Goal: Task Accomplishment & Management: Manage account settings

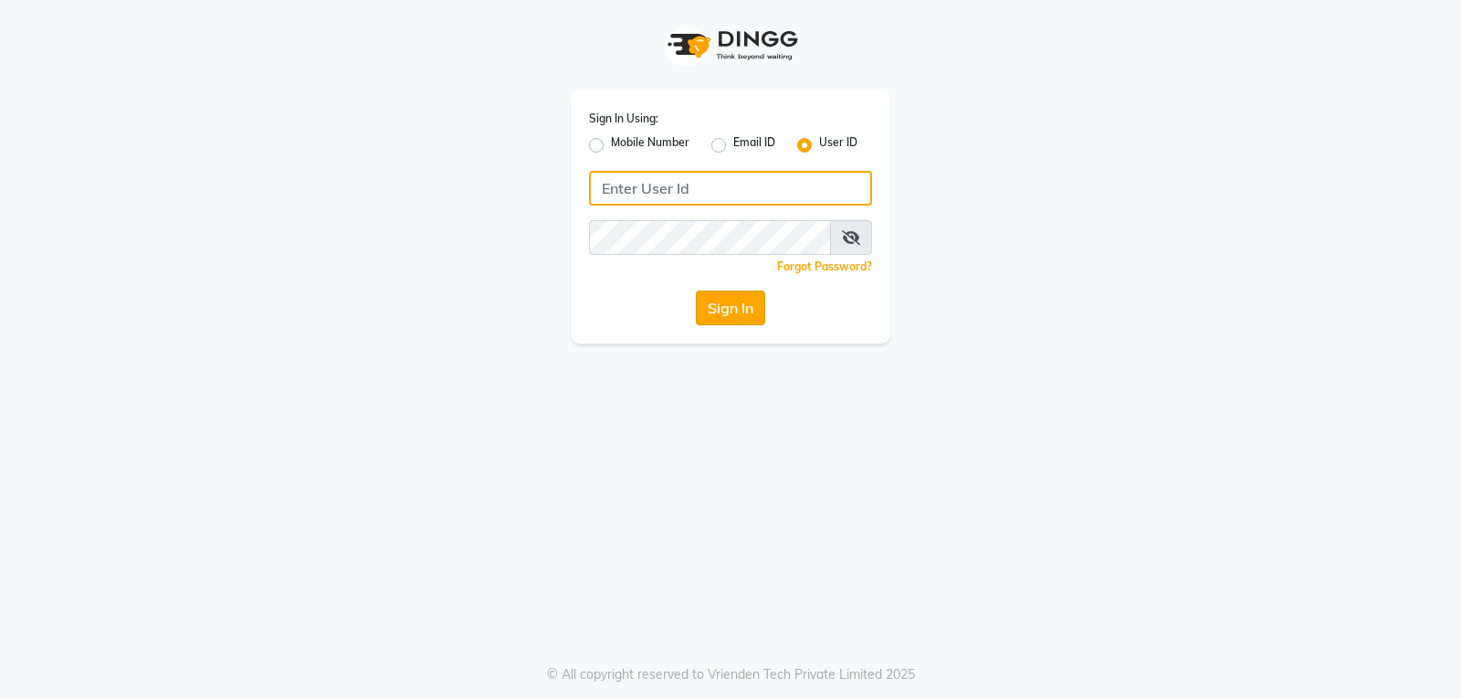
type input "preetzsglam"
click at [752, 316] on button "Sign In" at bounding box center [730, 307] width 69 height 35
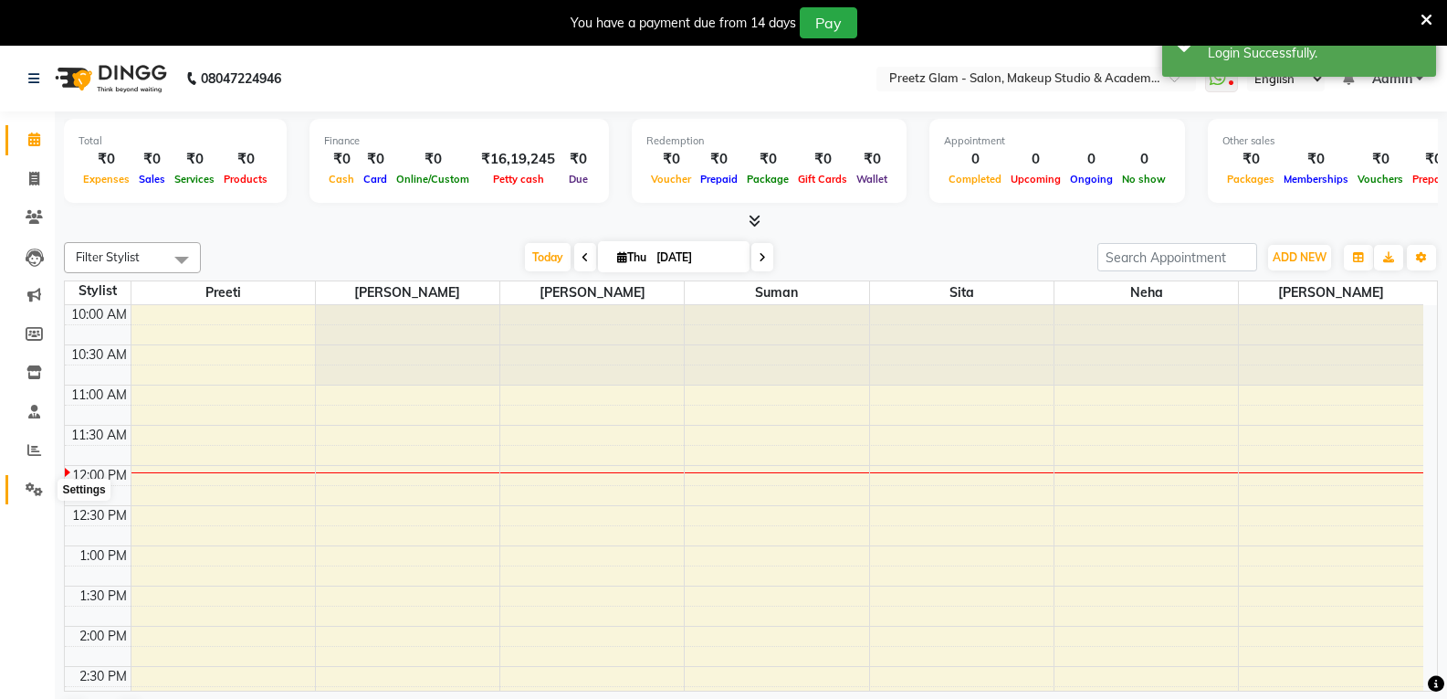
click at [37, 484] on icon at bounding box center [34, 489] width 17 height 14
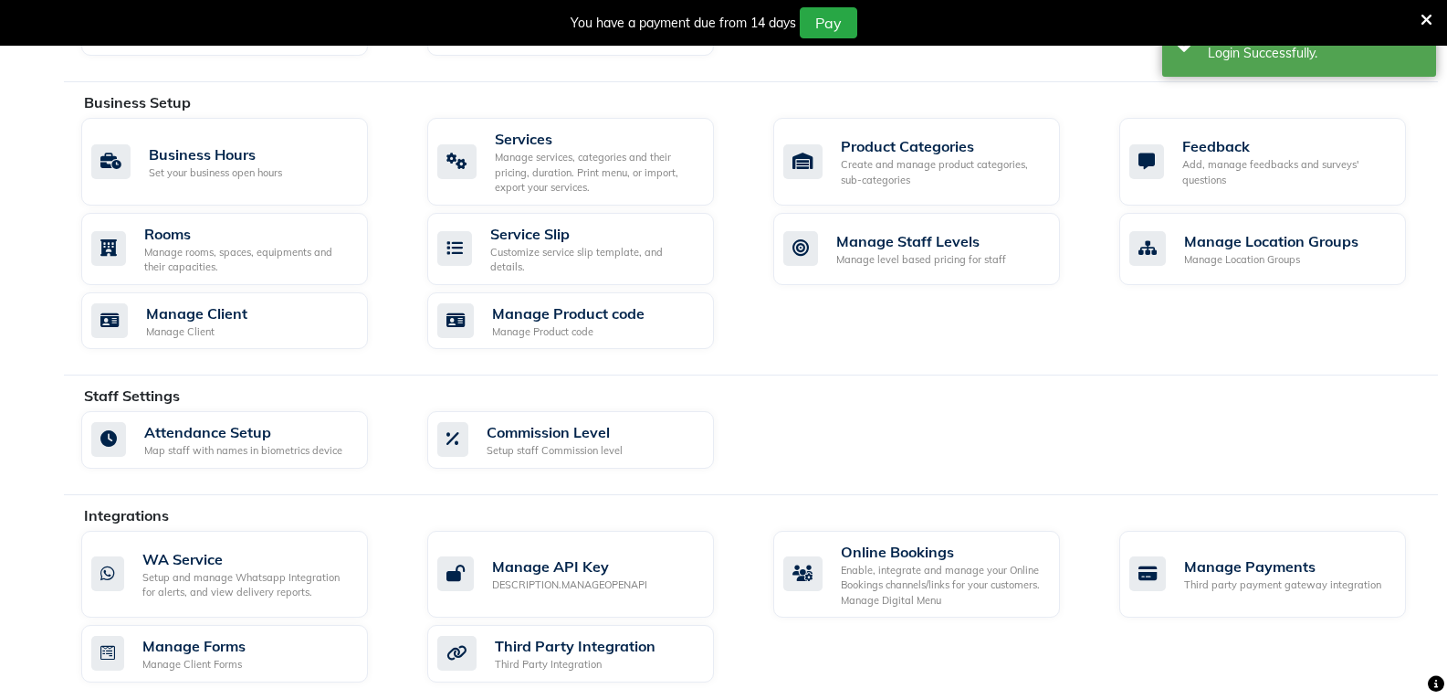
scroll to position [683, 0]
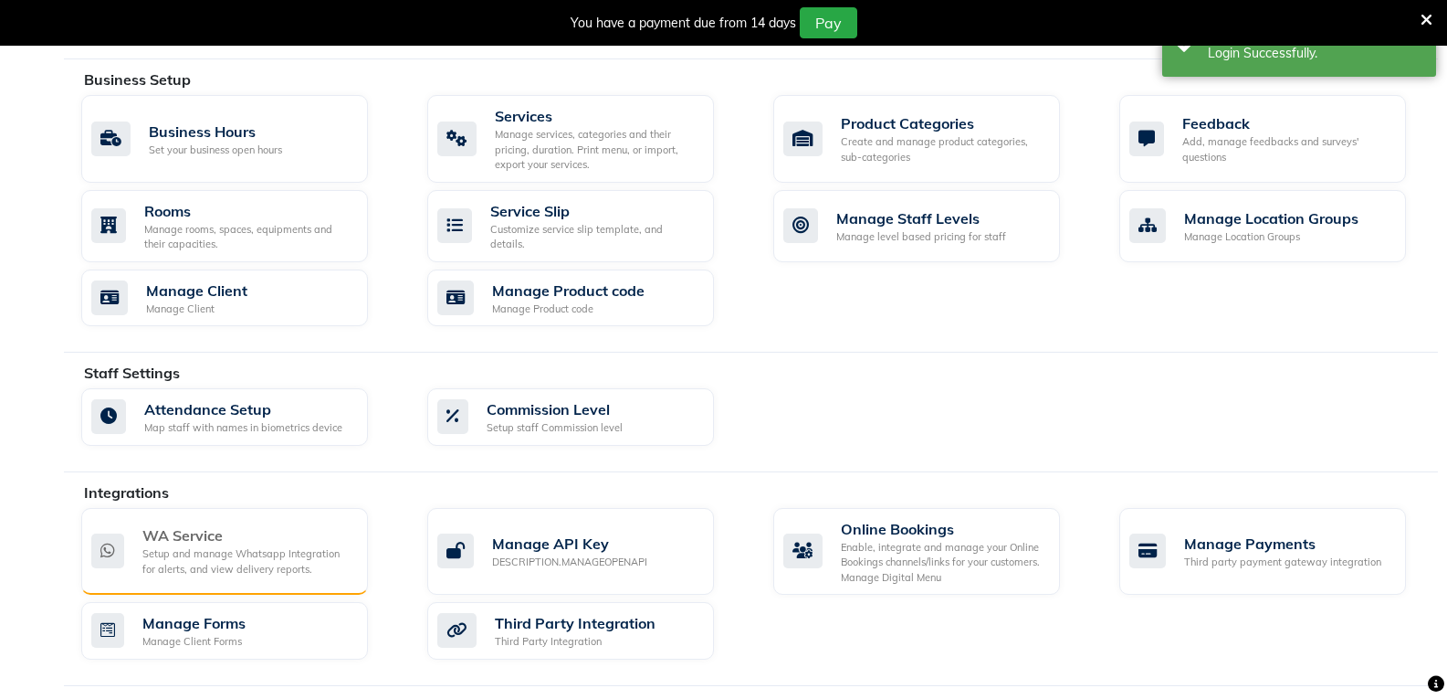
click at [255, 534] on div "WA Service" at bounding box center [247, 535] width 211 height 22
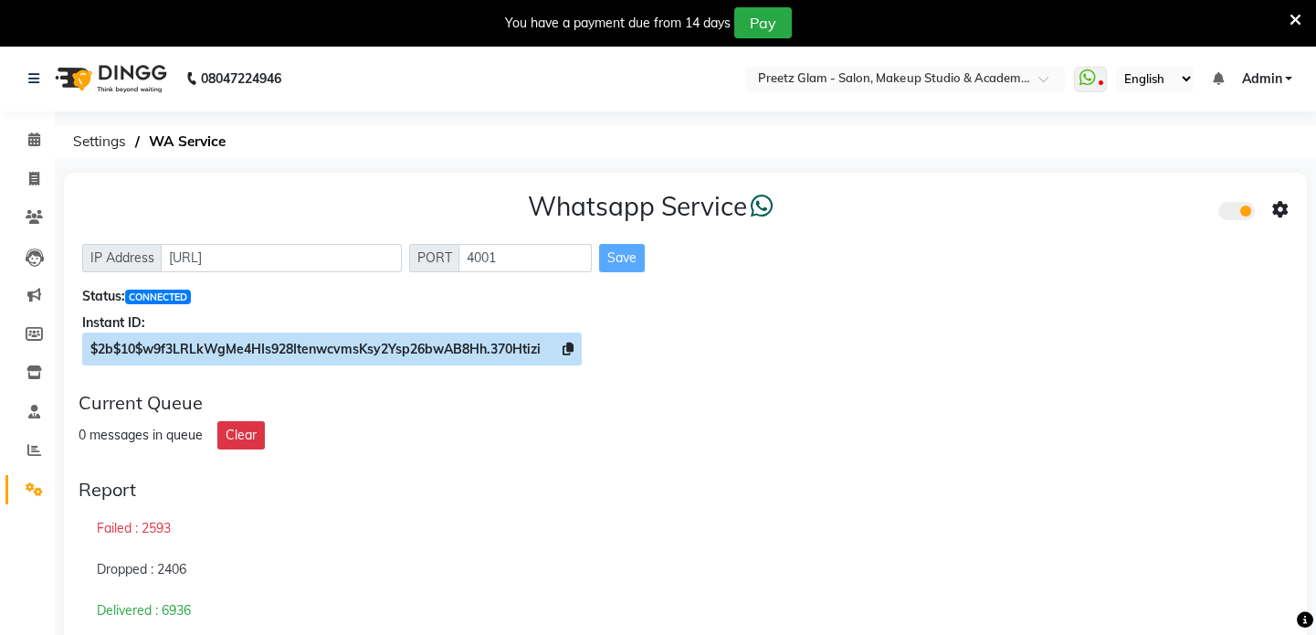
click at [574, 345] on icon at bounding box center [568, 348] width 11 height 13
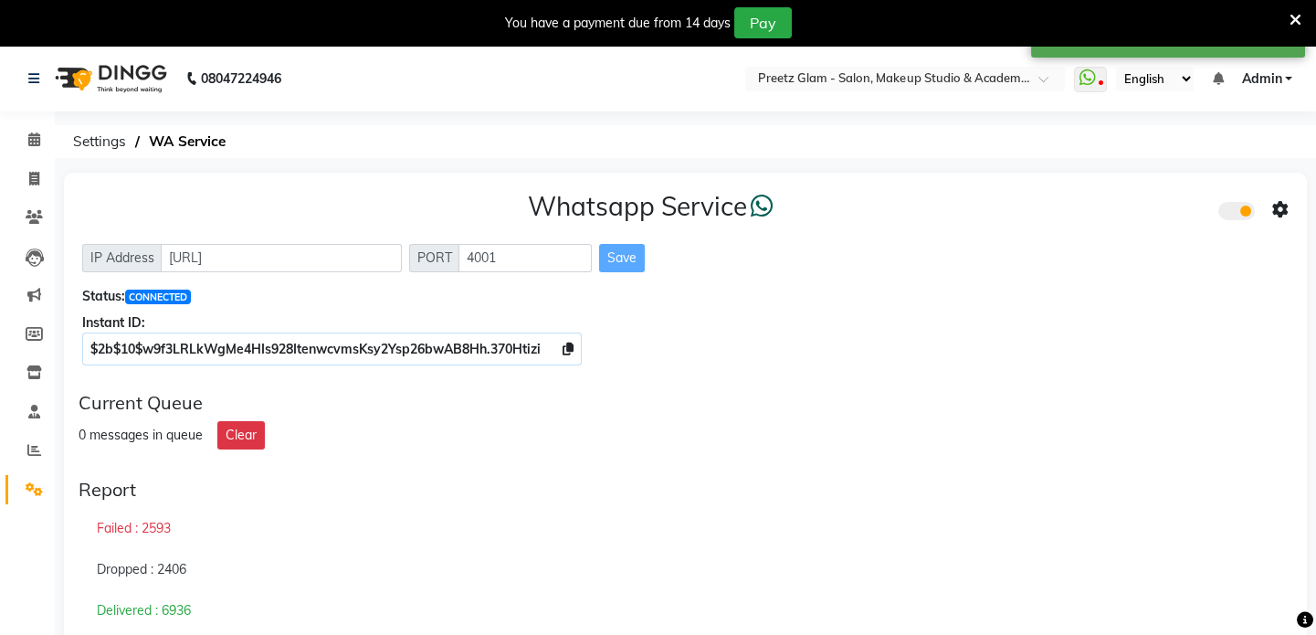
click at [1276, 209] on icon at bounding box center [1280, 210] width 16 height 16
click at [1114, 185] on div "Whatsapp Settings" at bounding box center [1147, 190] width 209 height 23
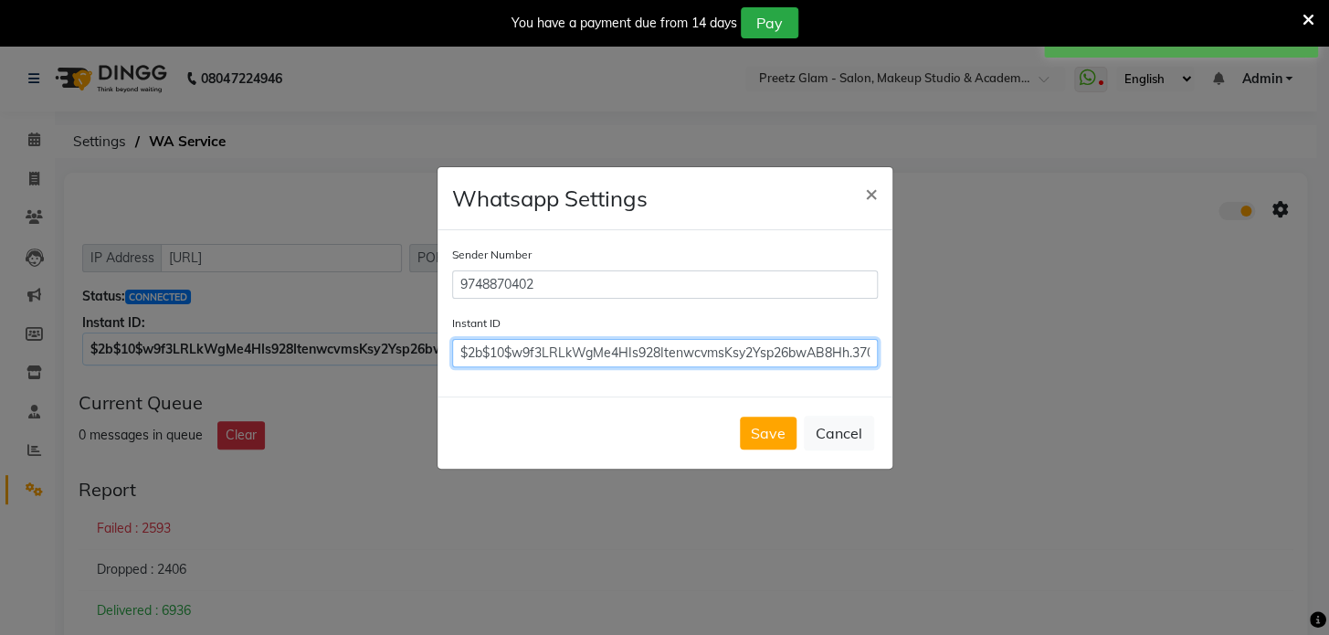
click at [812, 342] on input "$2b$10$w9f3LRLkWgMe4HIs928ItenwcvmsKsy2Ysp26bwAB8Hh.370Htizi" at bounding box center [665, 353] width 426 height 28
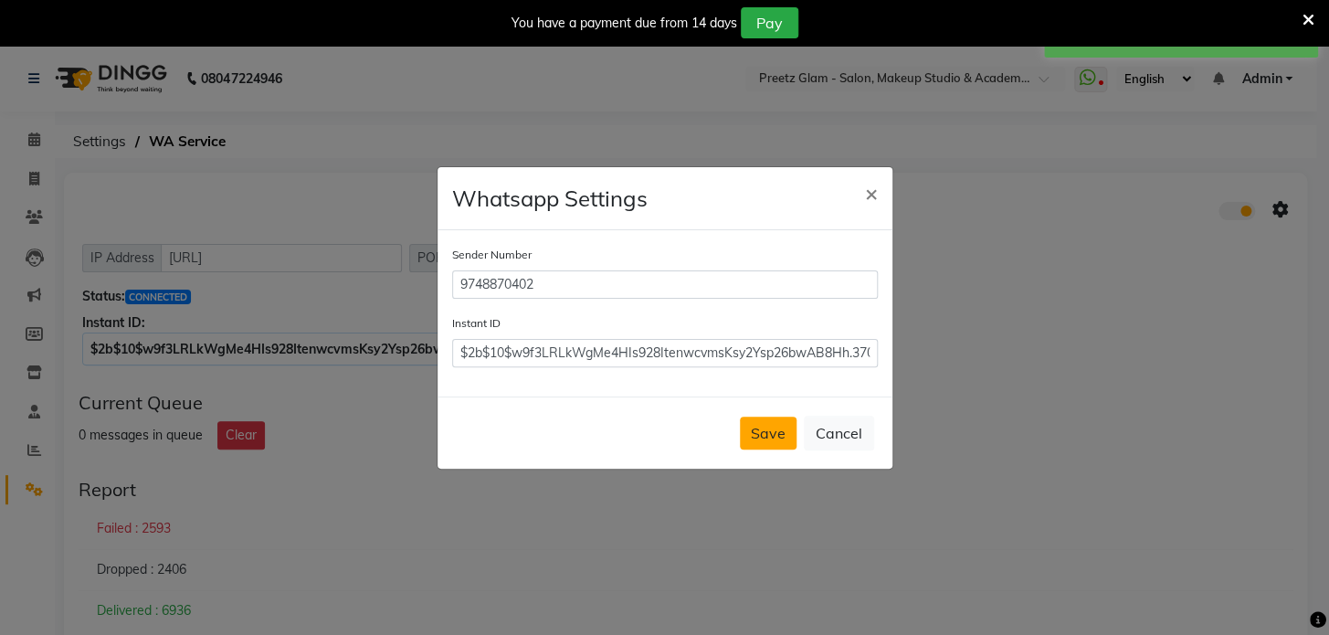
click at [779, 428] on button "Save" at bounding box center [768, 432] width 57 height 33
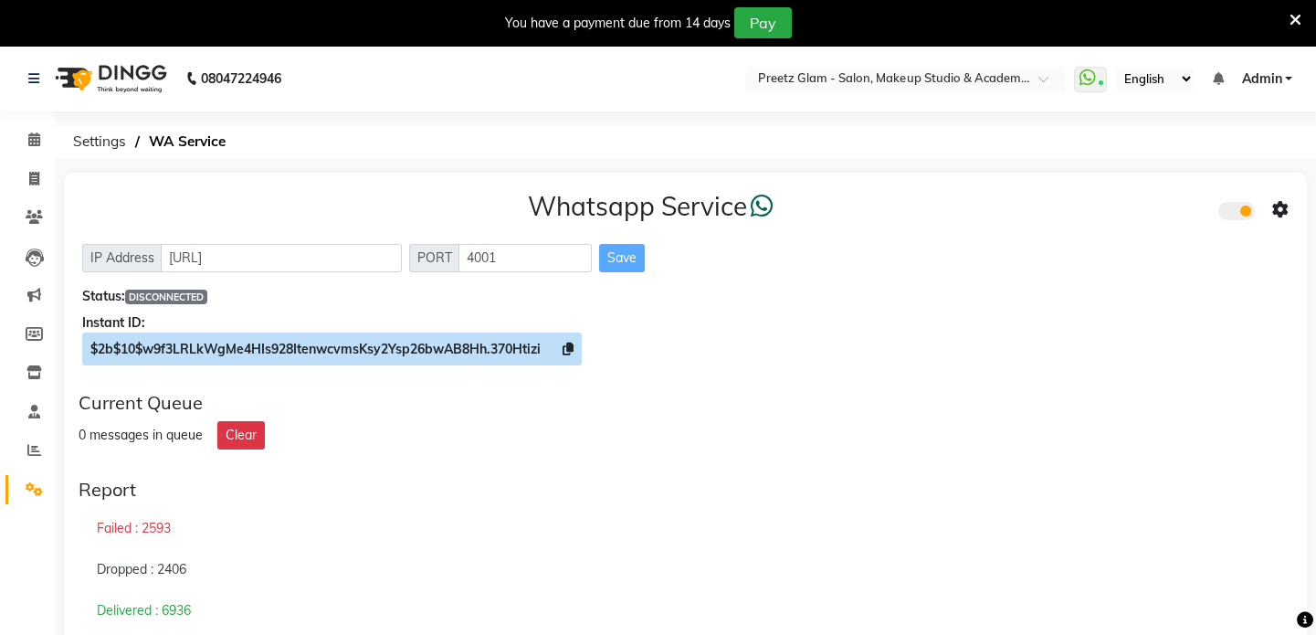
click at [572, 352] on icon at bounding box center [568, 348] width 11 height 13
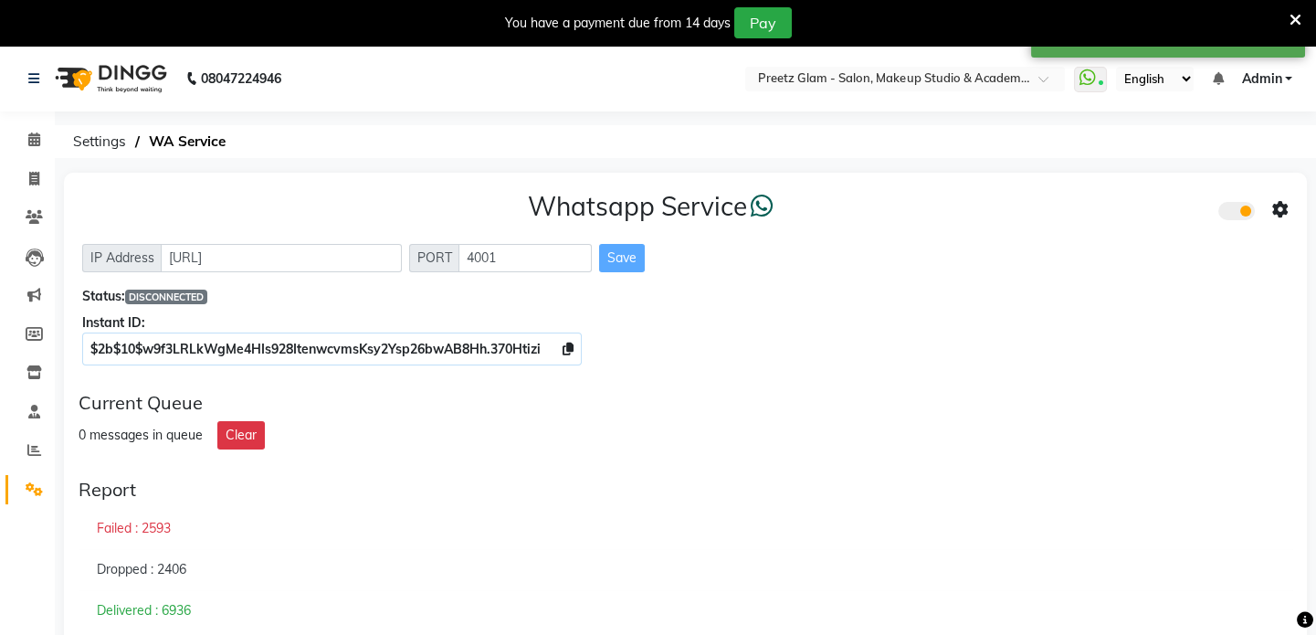
click at [1283, 214] on icon at bounding box center [1280, 210] width 16 height 16
click at [1132, 198] on div "Whatsapp Settings" at bounding box center [1147, 190] width 209 height 23
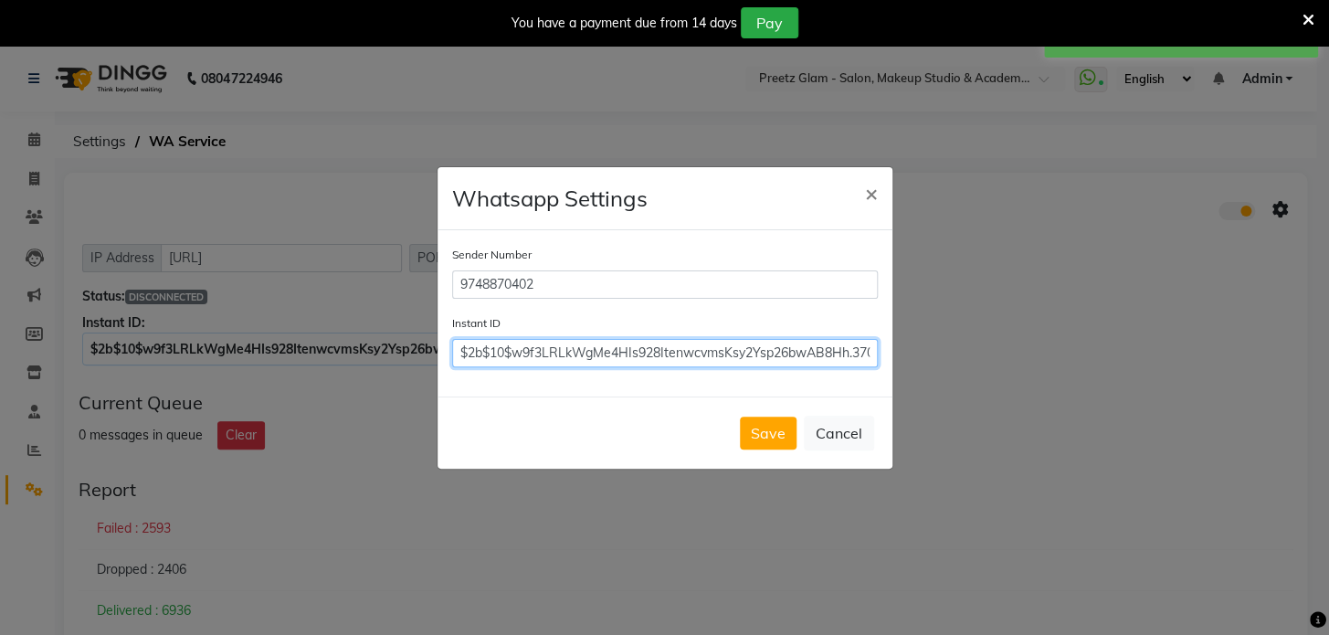
click at [823, 346] on input "$2b$10$w9f3LRLkWgMe4HIs928ItenwcvmsKsy2Ysp26bwAB8Hh.370Htizi" at bounding box center [665, 353] width 426 height 28
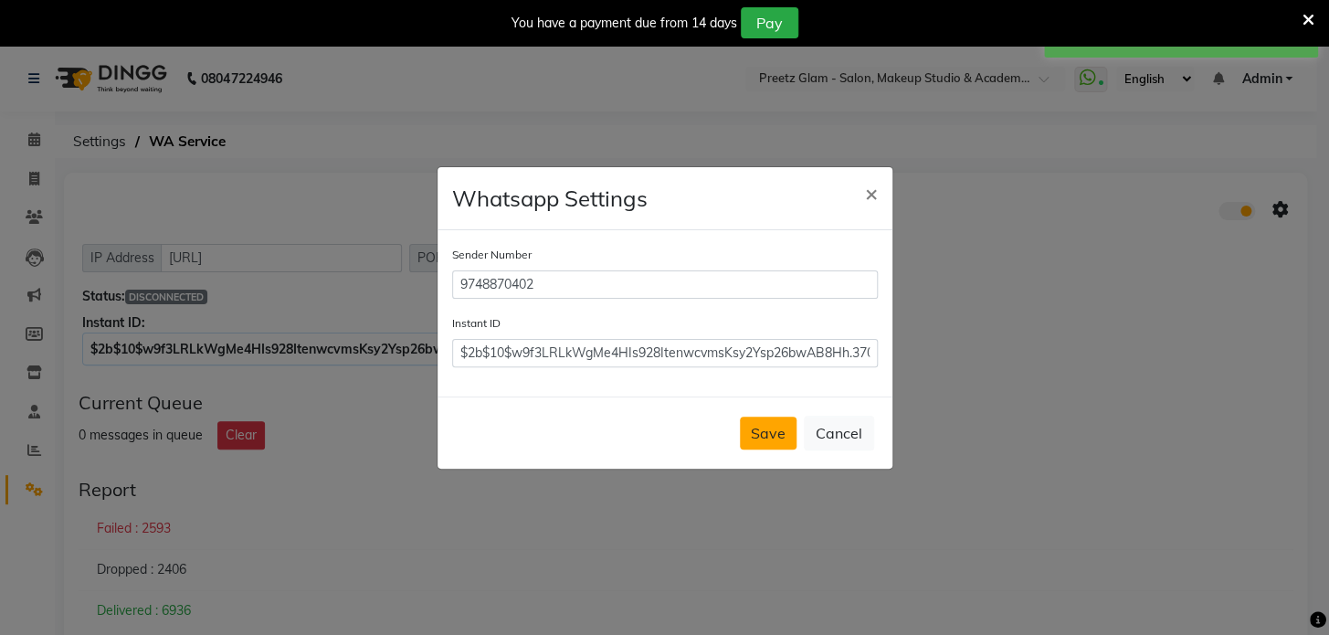
click at [767, 437] on button "Save" at bounding box center [768, 432] width 57 height 33
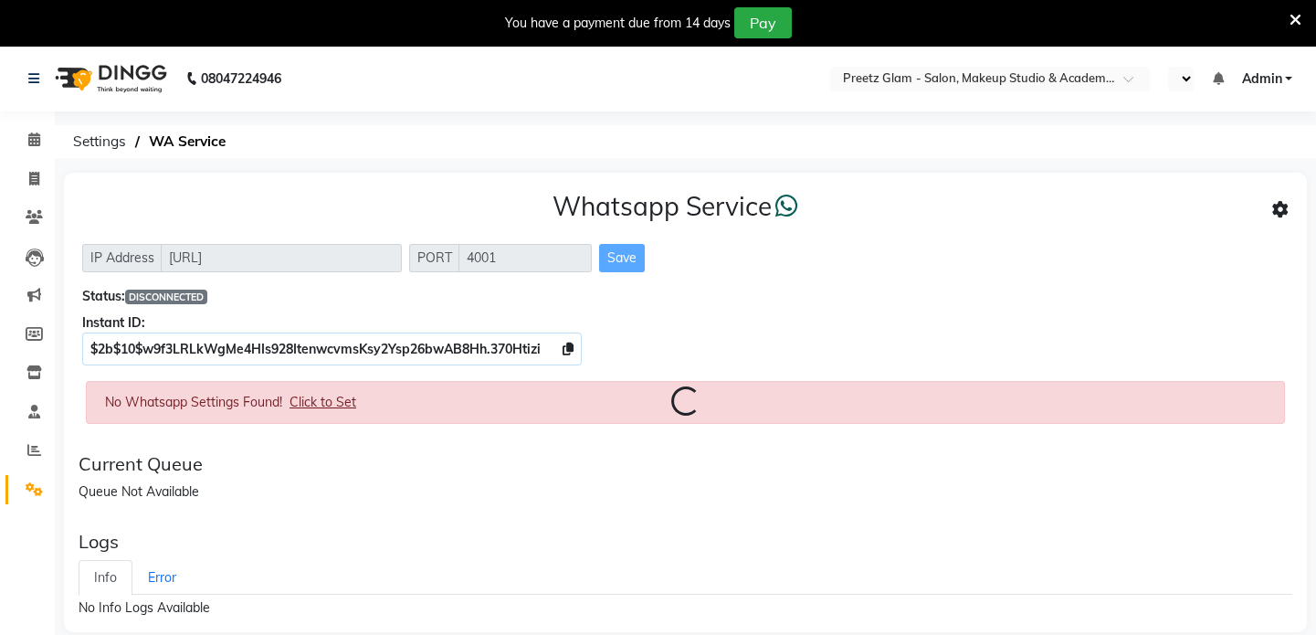
select select "en"
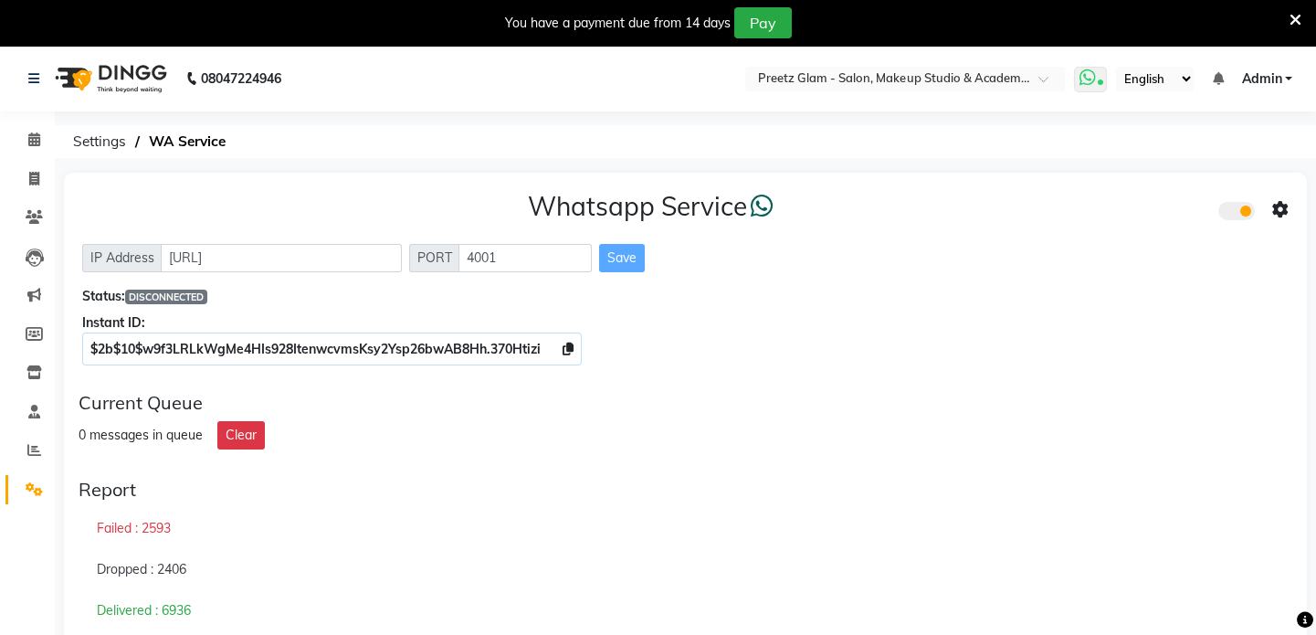
click at [1086, 86] on icon at bounding box center [1087, 77] width 16 height 18
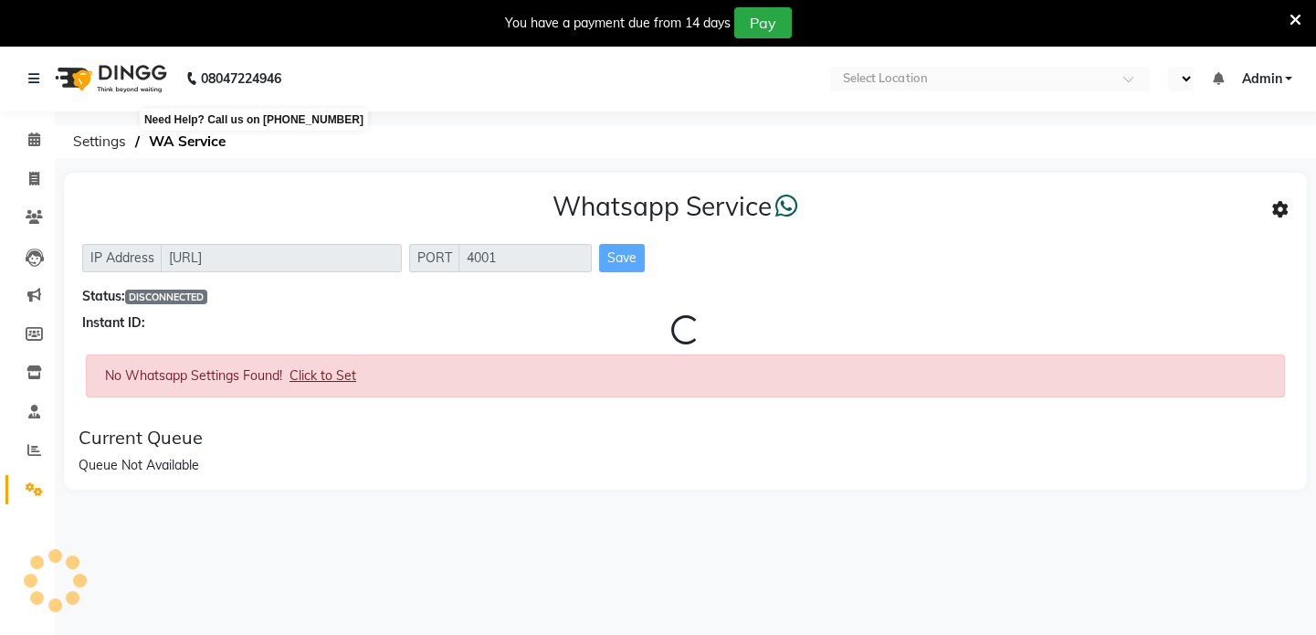
select select "en"
